Goal: Task Accomplishment & Management: Complete application form

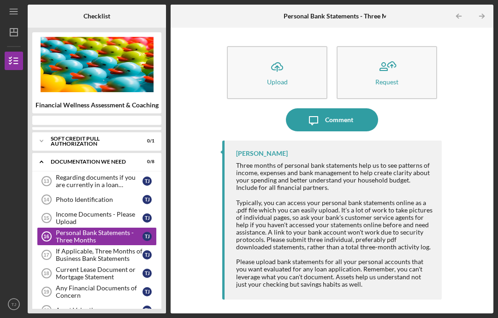
scroll to position [32, 0]
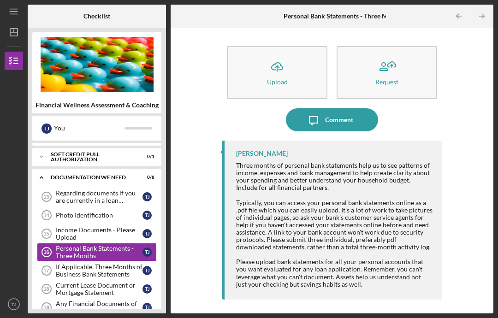
click at [127, 245] on div "Personal Bank Statements - Three Months" at bounding box center [99, 252] width 87 height 15
click at [291, 46] on button "Icon/Upload Upload" at bounding box center [277, 72] width 100 height 53
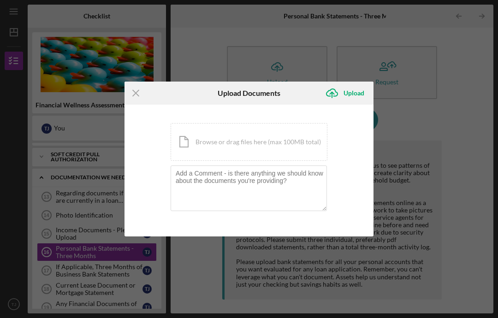
click at [304, 133] on div "Icon/Document Browse or drag files here (max 100MB total) Tap to choose files o…" at bounding box center [248, 142] width 157 height 38
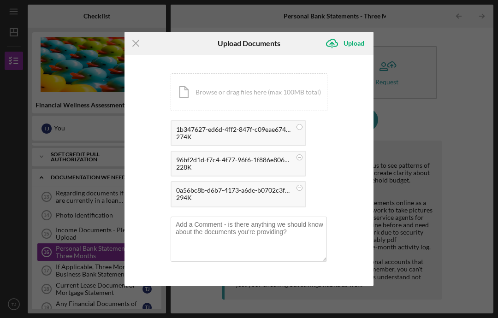
click at [353, 43] on div "Upload" at bounding box center [353, 43] width 21 height 18
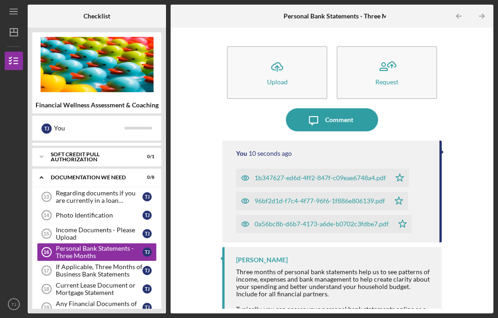
click at [336, 174] on div "1b347627-ed6d-4ff2-847f-c09eae6748a4.pdf" at bounding box center [319, 177] width 131 height 7
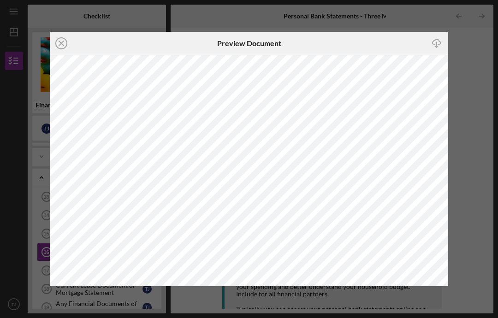
click at [57, 46] on circle at bounding box center [61, 43] width 11 height 11
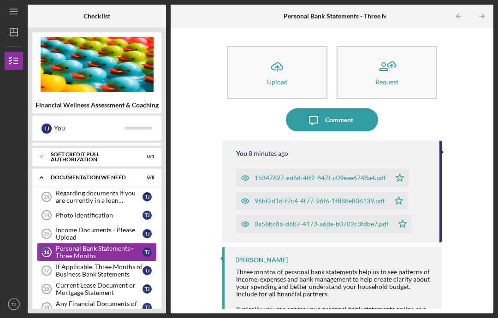
click at [303, 46] on button "Icon/Upload Upload" at bounding box center [277, 72] width 100 height 53
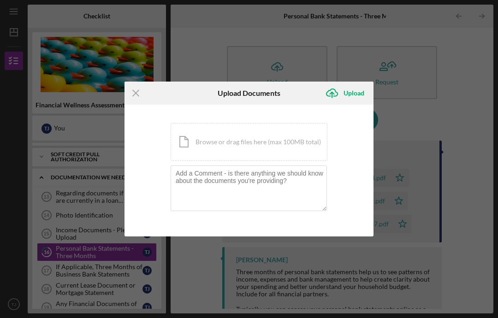
click at [292, 135] on div "Icon/Document Browse or drag files here (max 100MB total) Tap to choose files o…" at bounding box center [248, 142] width 157 height 38
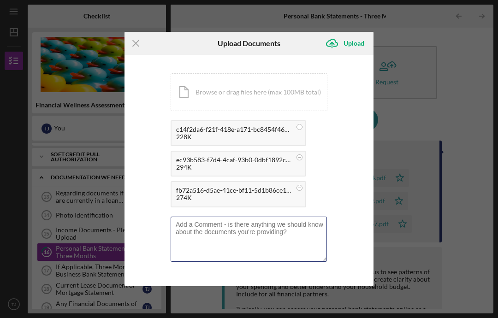
click at [236, 230] on textarea at bounding box center [248, 239] width 156 height 45
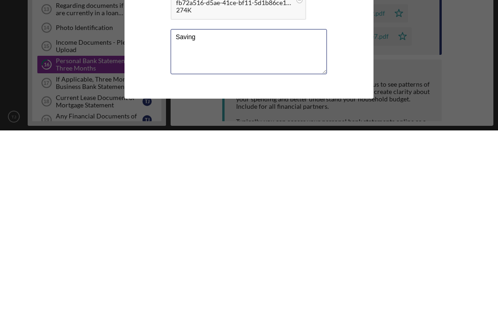
type textarea "Savings"
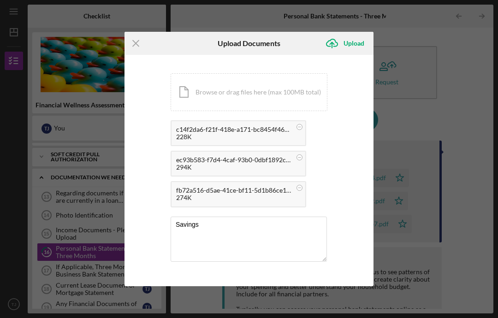
click at [355, 42] on div "Upload" at bounding box center [353, 43] width 21 height 18
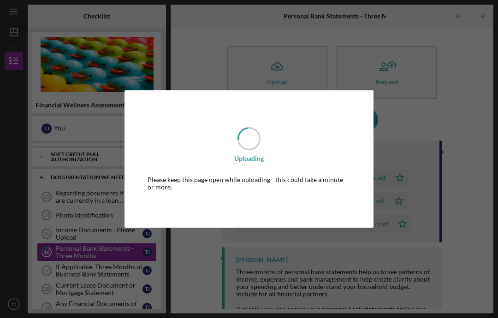
scroll to position [32, 0]
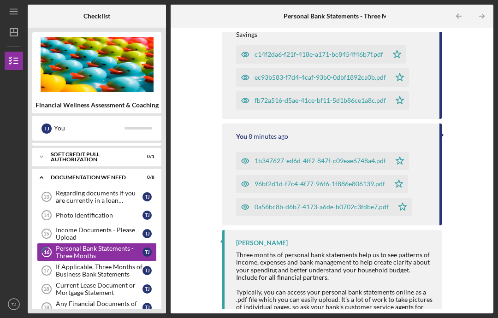
scroll to position [113, 0]
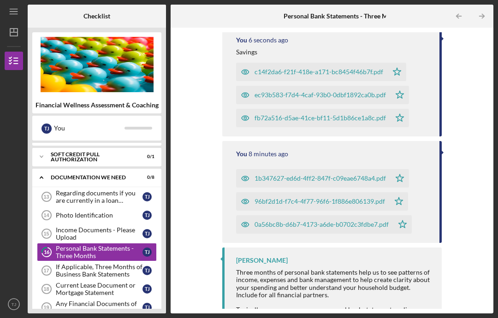
click at [282, 150] on time "8 minutes ago" at bounding box center [268, 153] width 40 height 7
